Goal: Transaction & Acquisition: Purchase product/service

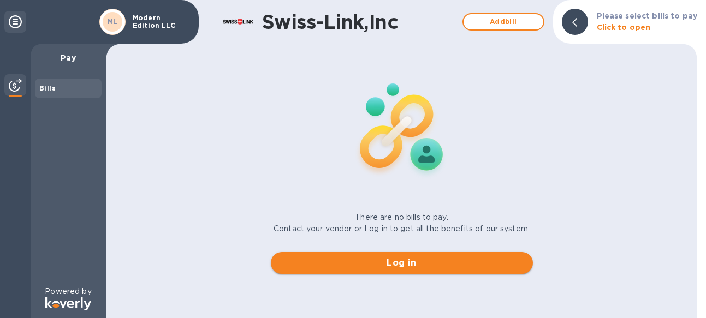
click at [417, 262] on span "Log in" at bounding box center [402, 263] width 245 height 13
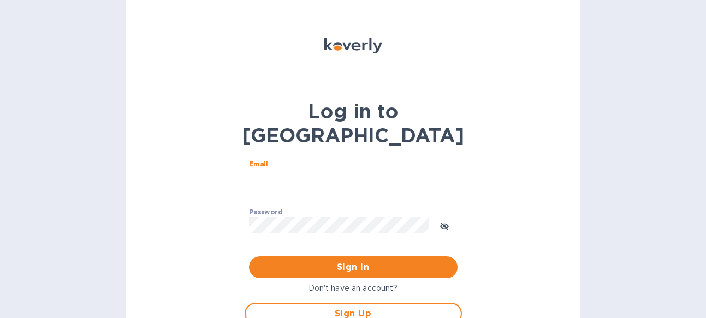
click at [376, 169] on input "Email" at bounding box center [353, 177] width 209 height 16
type input "[EMAIL_ADDRESS][DOMAIN_NAME]"
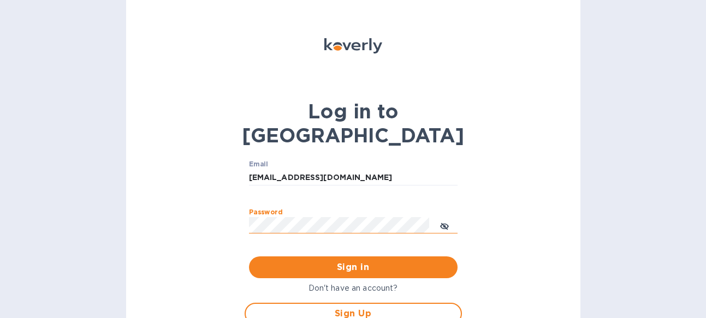
click at [442, 222] on icon "toggle password visibility" at bounding box center [444, 226] width 9 height 9
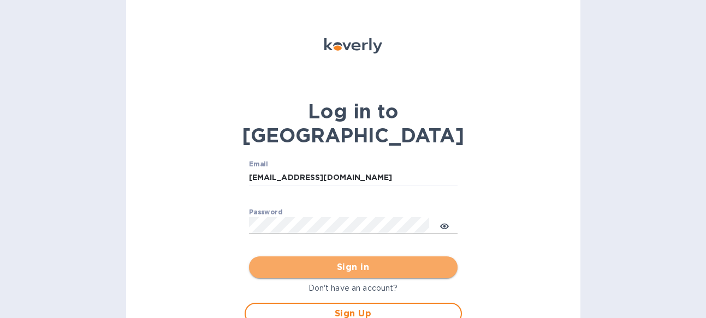
click at [388, 261] on span "Sign in" at bounding box center [353, 267] width 191 height 13
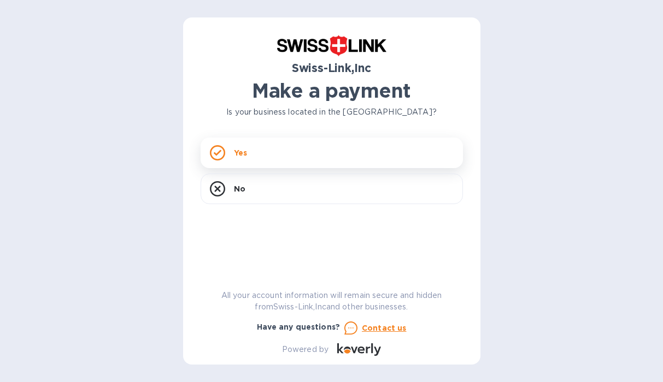
click at [321, 157] on div "Yes" at bounding box center [331, 153] width 262 height 31
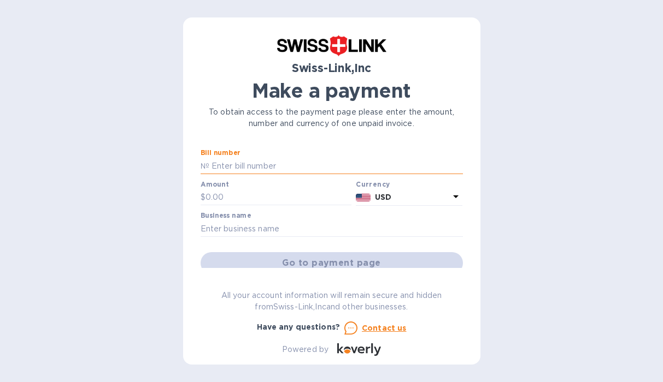
click at [236, 164] on input "text" at bounding box center [335, 166] width 253 height 16
type input "25-26/0336"
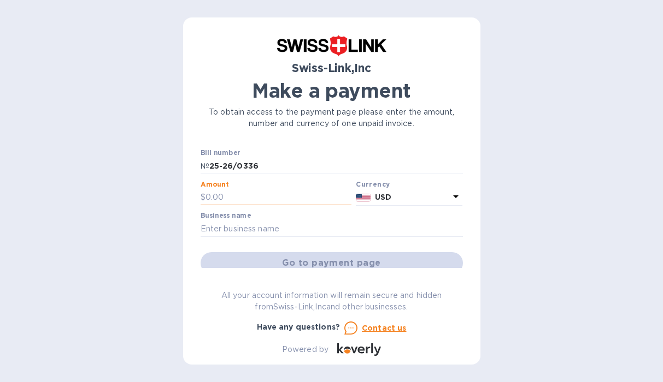
click at [217, 193] on input "text" at bounding box center [278, 198] width 146 height 16
type input "1,920"
click at [233, 227] on input "text" at bounding box center [331, 229] width 262 height 16
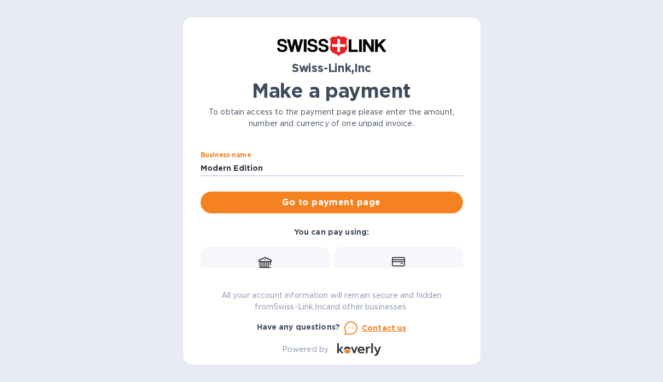
scroll to position [78, 0]
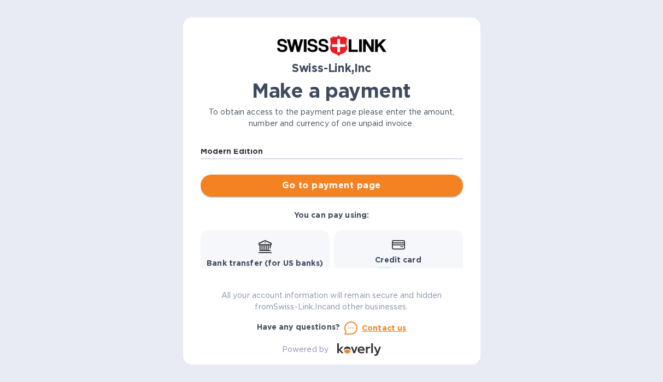
type input "Modern Edition"
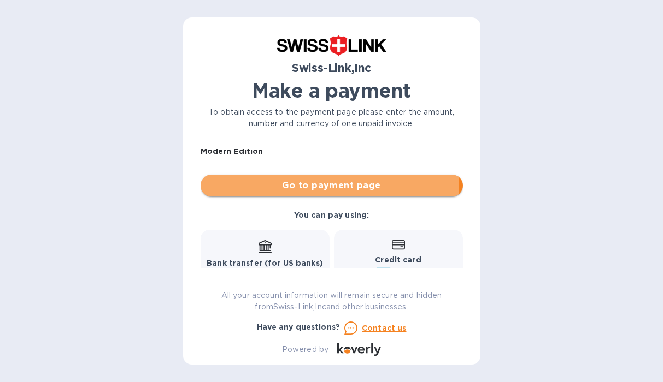
click at [238, 188] on span "Go to payment page" at bounding box center [331, 185] width 245 height 13
